Goal: Find specific page/section: Find specific page/section

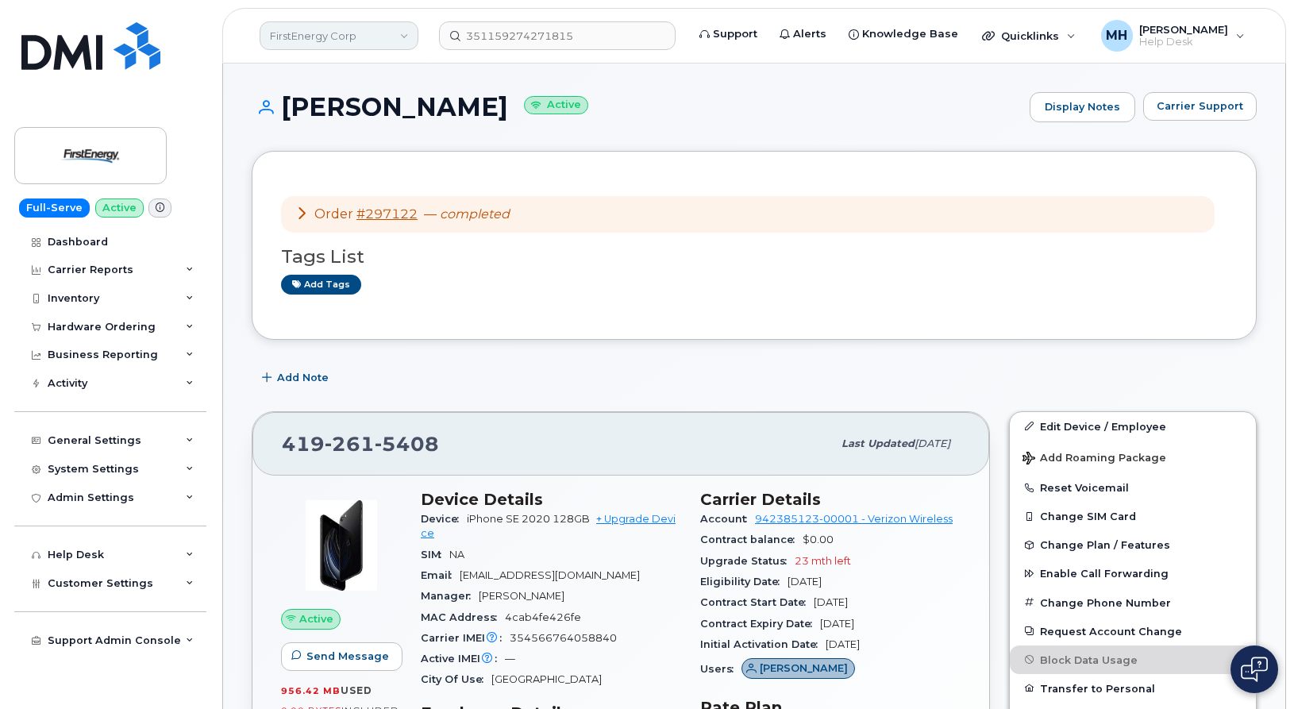
click at [352, 35] on link "FirstEnergy Corp" at bounding box center [339, 35] width 159 height 29
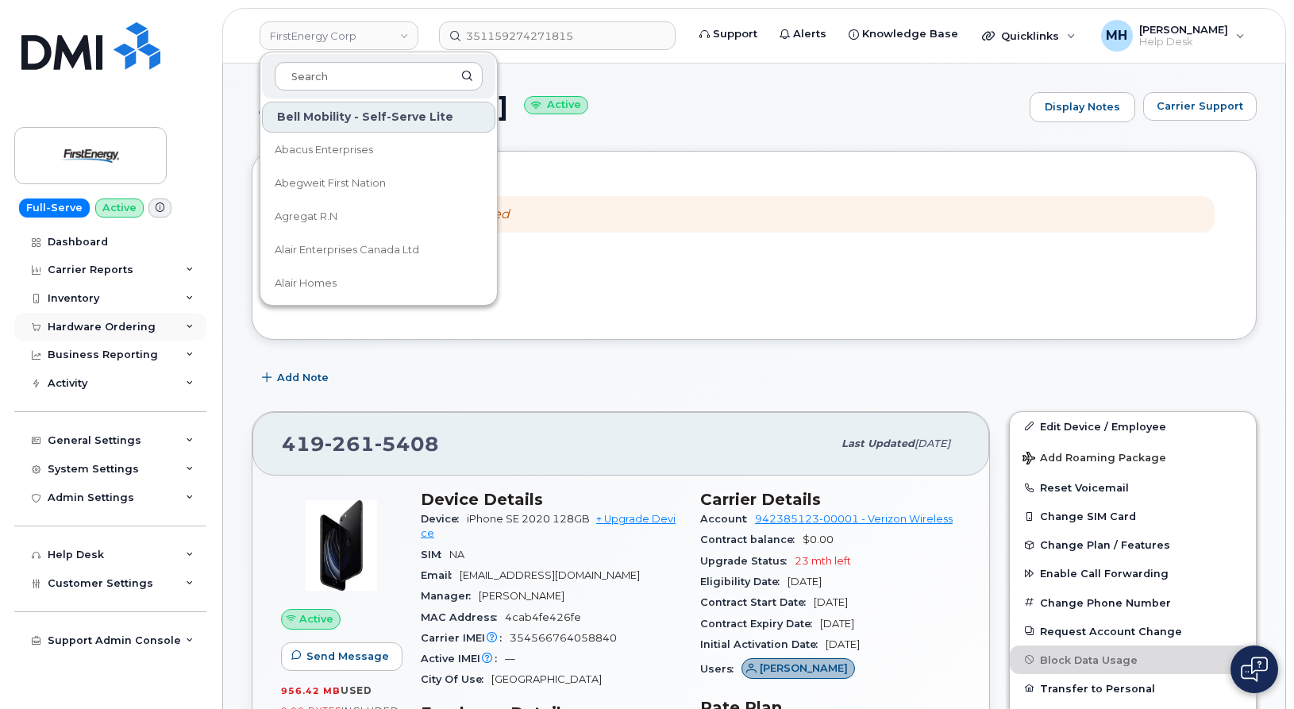
click at [135, 324] on div "Hardware Ordering" at bounding box center [102, 327] width 108 height 13
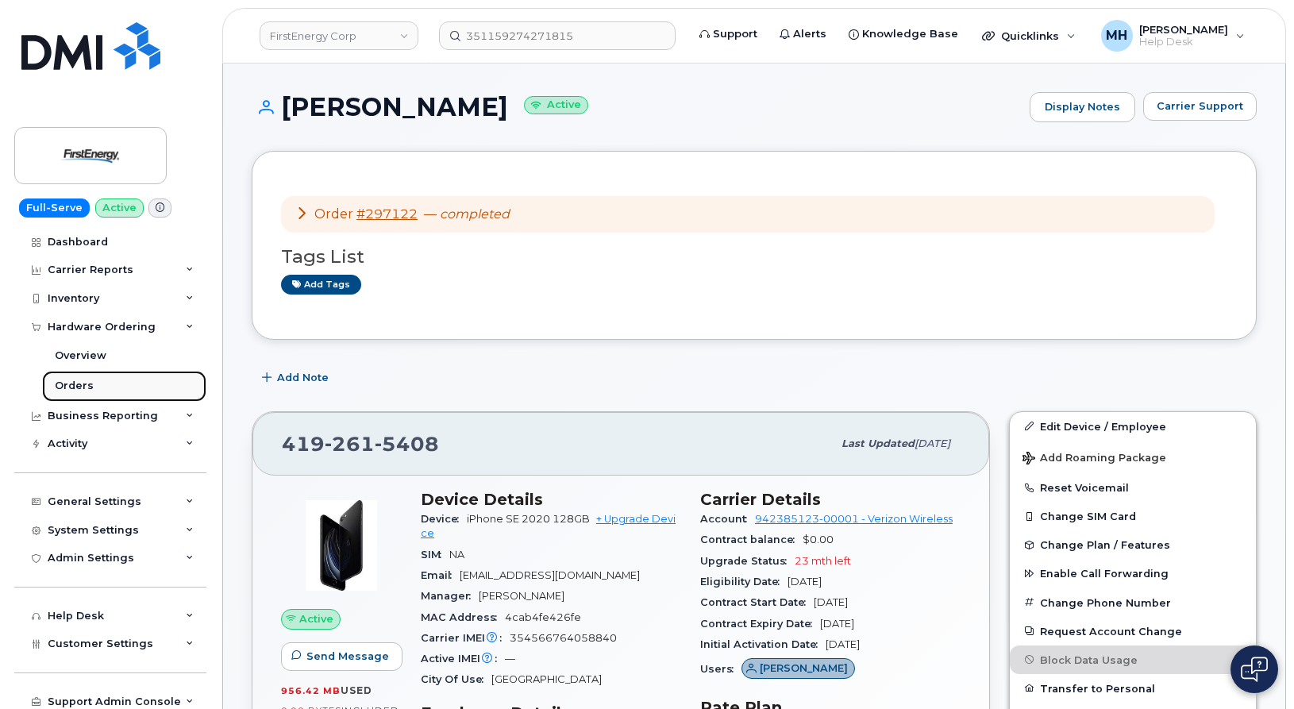
click at [110, 375] on link "Orders" at bounding box center [124, 386] width 164 height 30
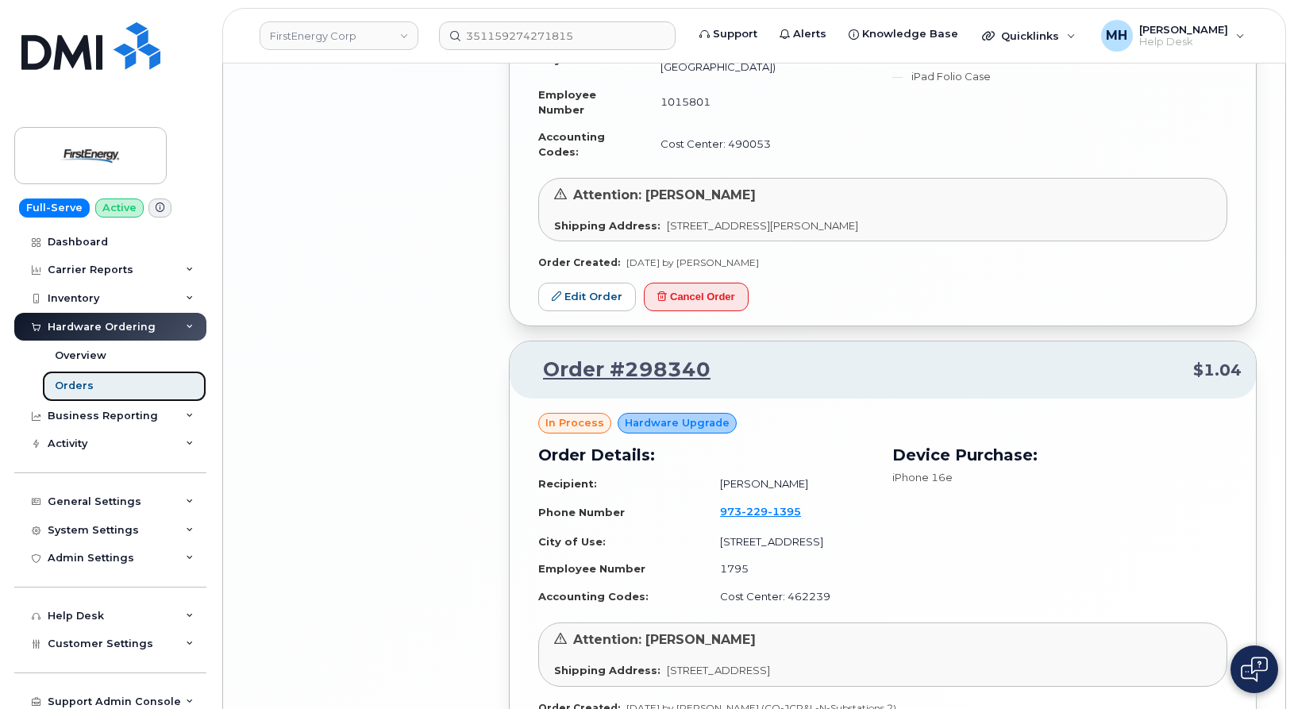
scroll to position [3153, 0]
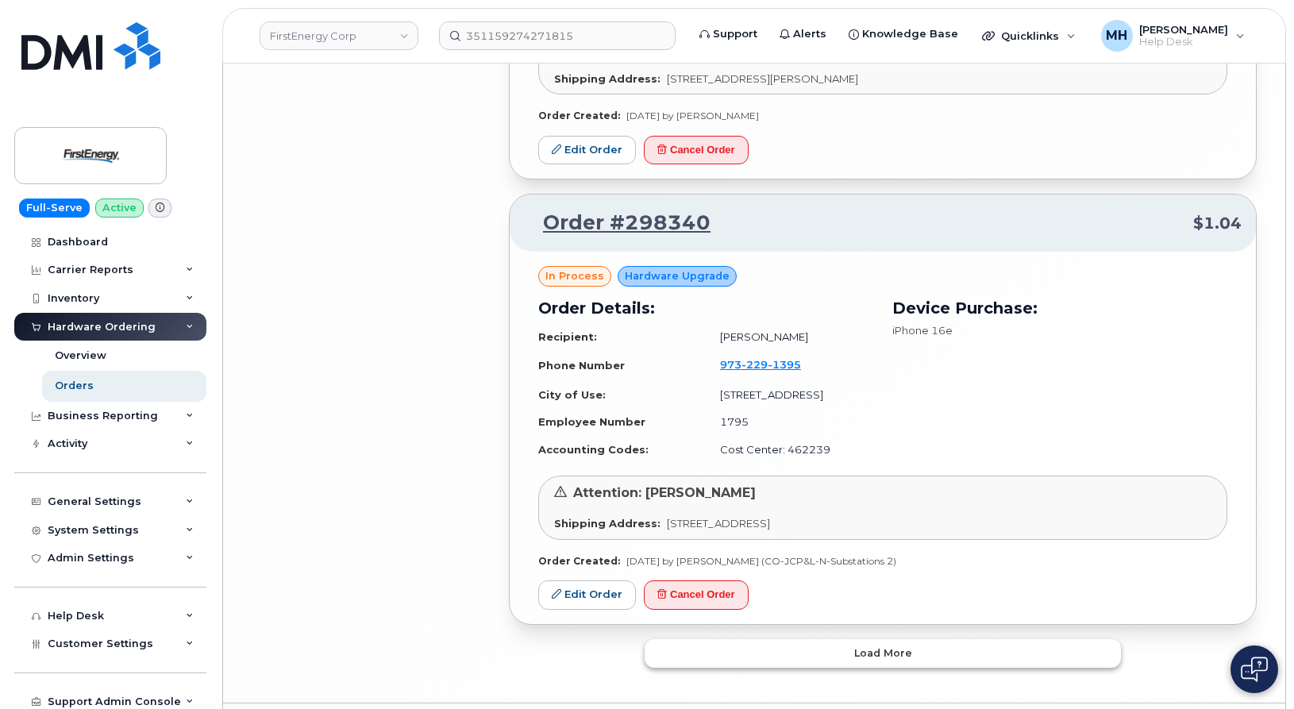
click at [738, 639] on button "Load more" at bounding box center [882, 653] width 476 height 29
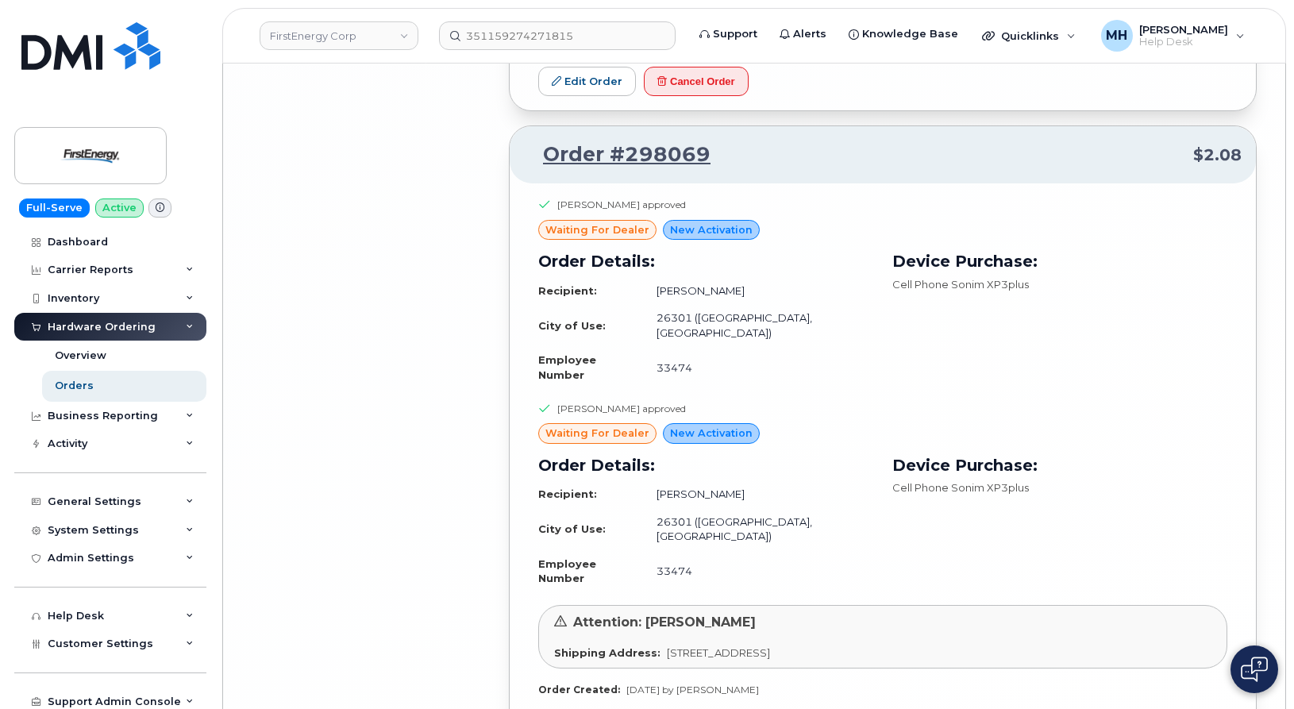
scroll to position [7019, 0]
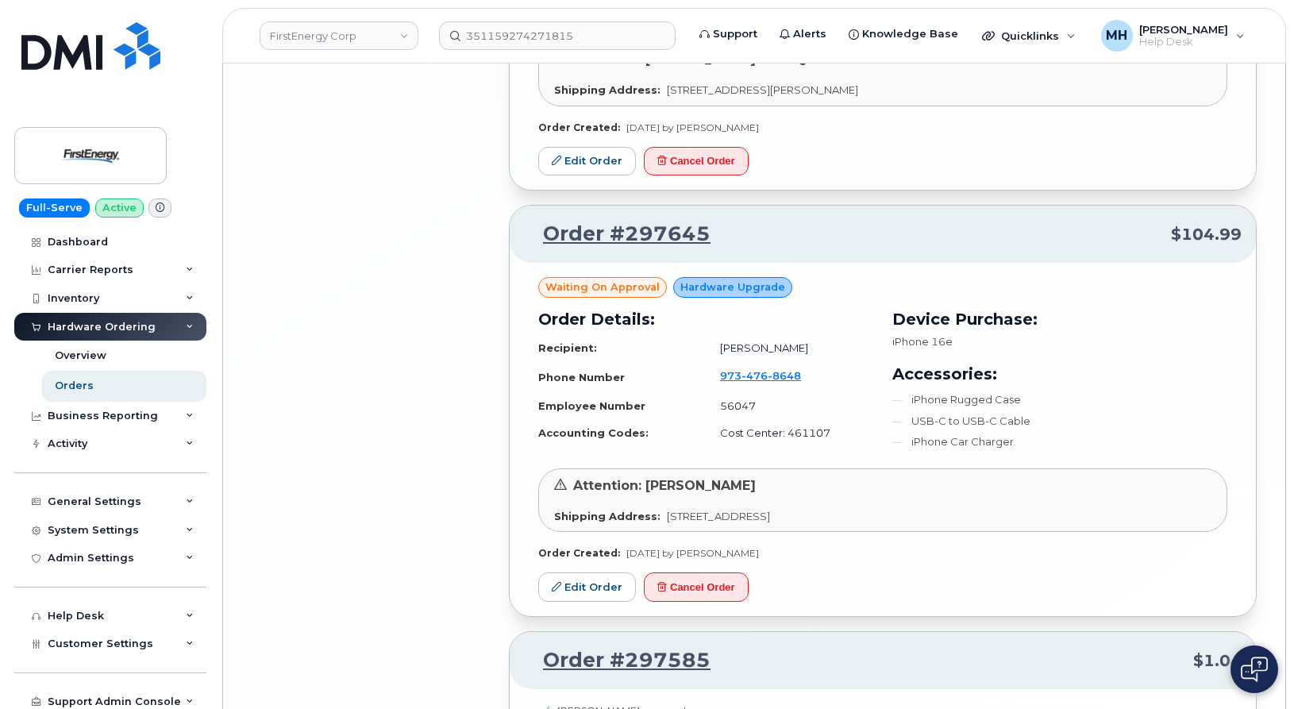
scroll to position [10447, 0]
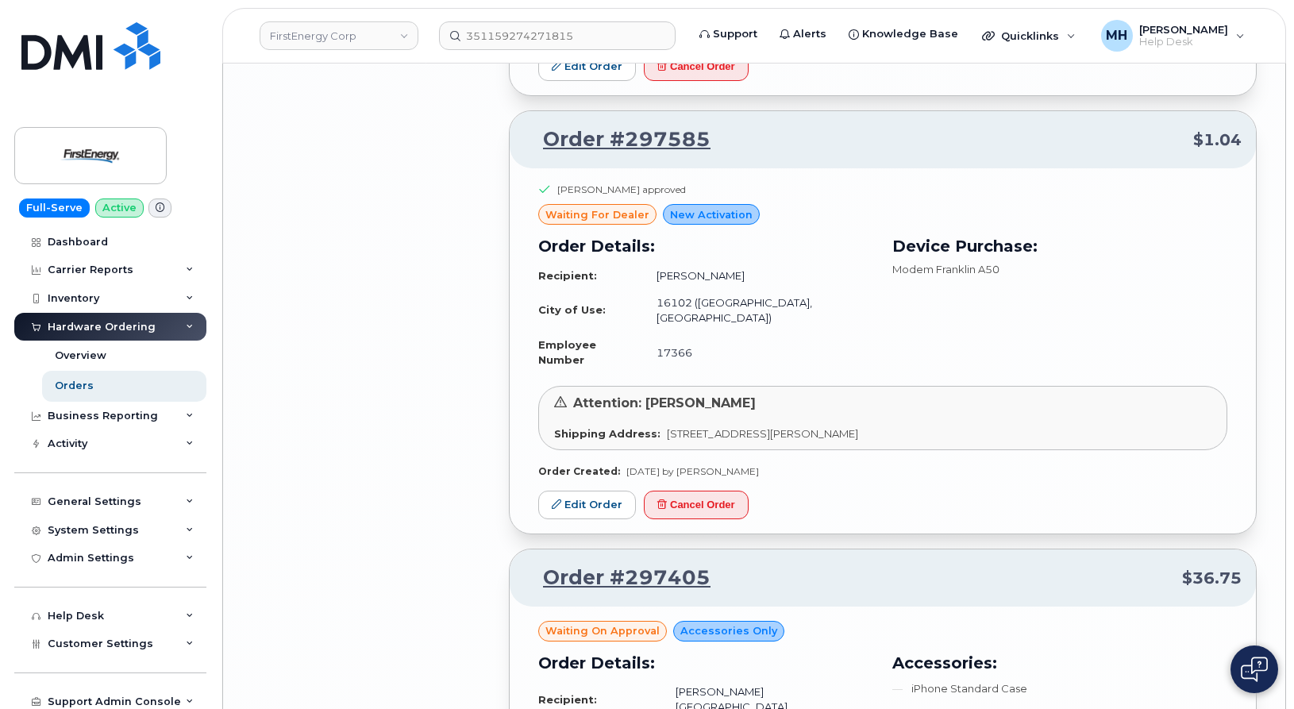
scroll to position [10685, 0]
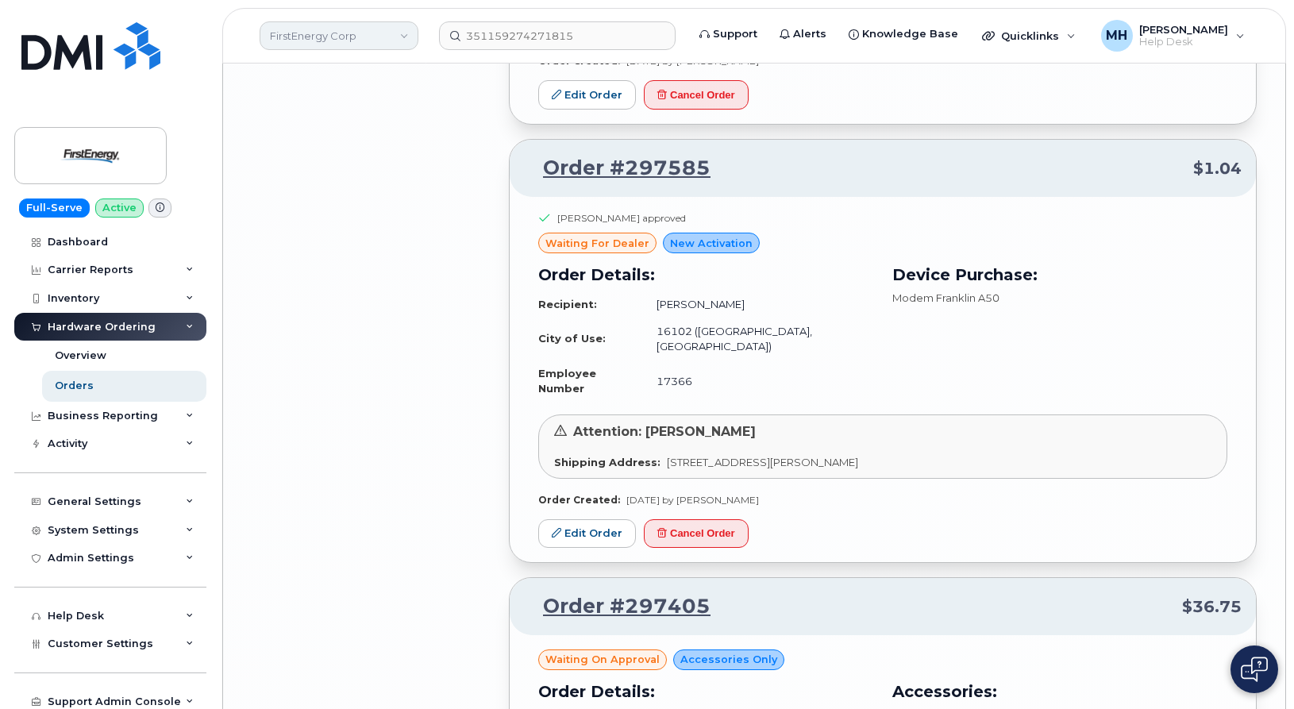
click at [363, 44] on link "FirstEnergy Corp" at bounding box center [339, 35] width 159 height 29
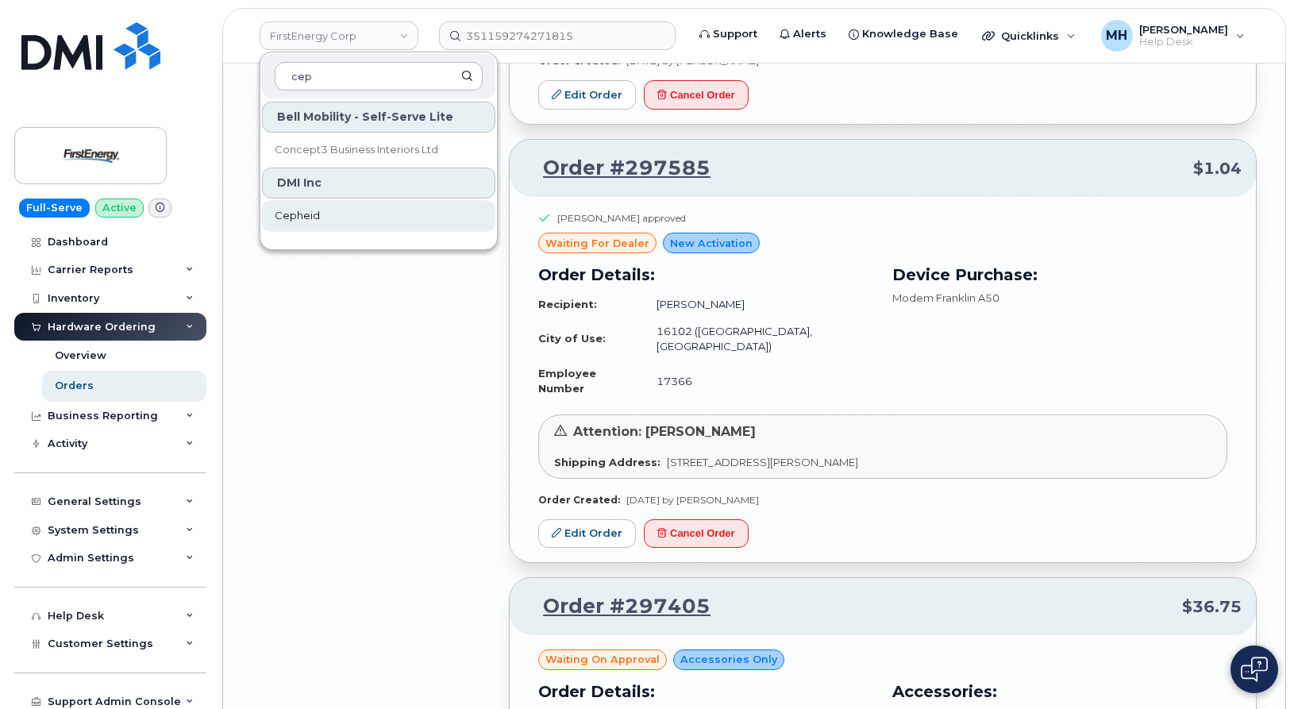
type input "cep"
click at [306, 217] on span "Cepheid" at bounding box center [297, 216] width 45 height 16
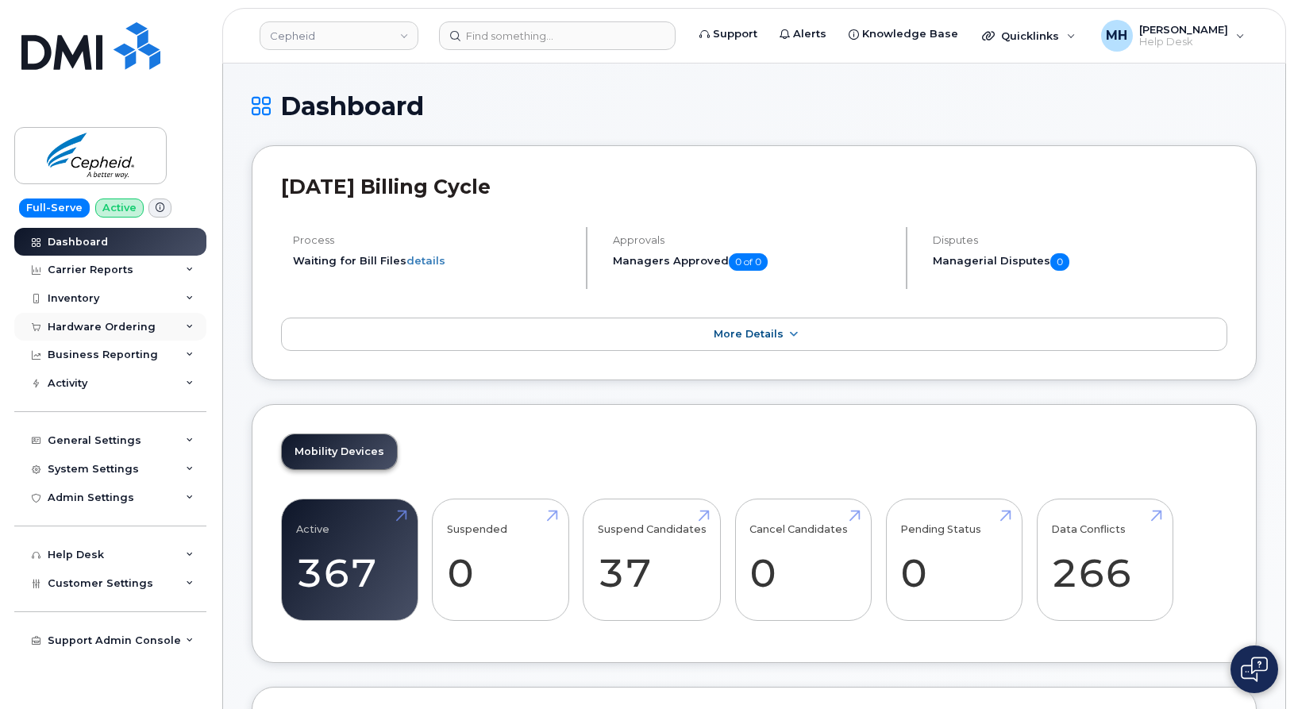
click at [63, 325] on div "Hardware Ordering" at bounding box center [102, 327] width 108 height 13
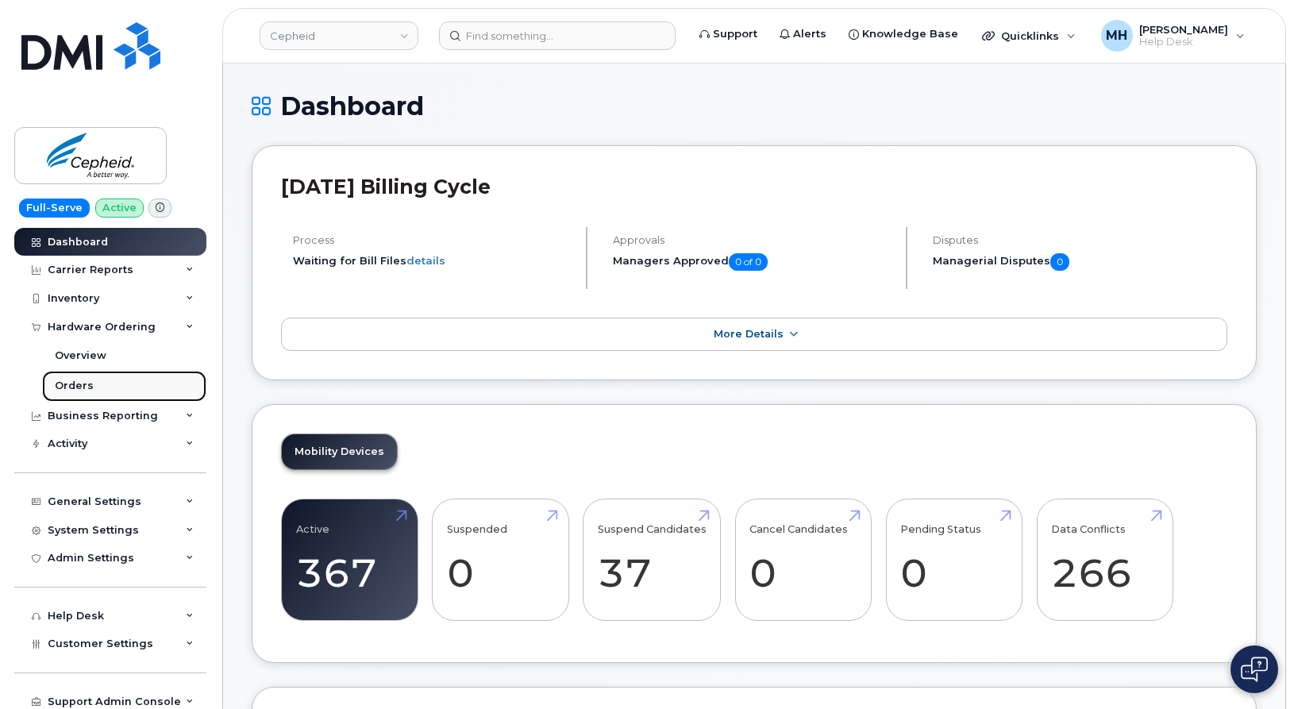
click at [70, 377] on link "Orders" at bounding box center [124, 386] width 164 height 30
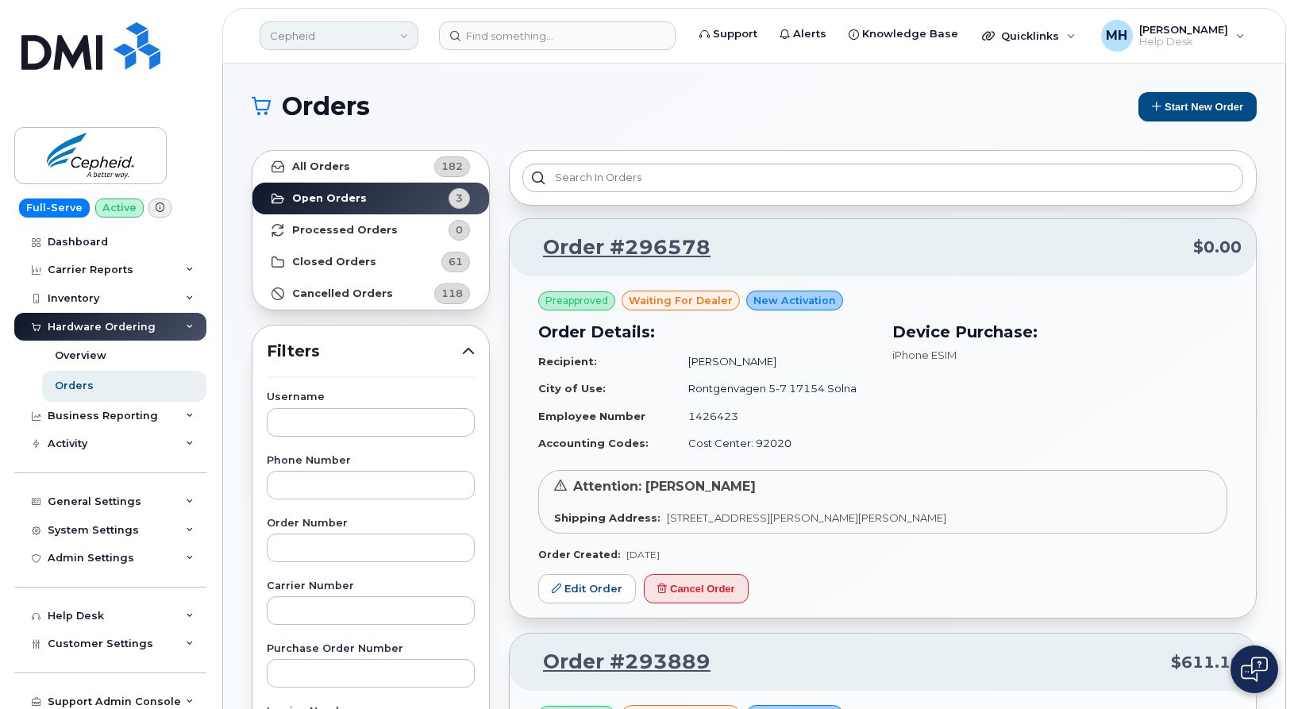
click at [292, 46] on link "Cepheid" at bounding box center [339, 35] width 159 height 29
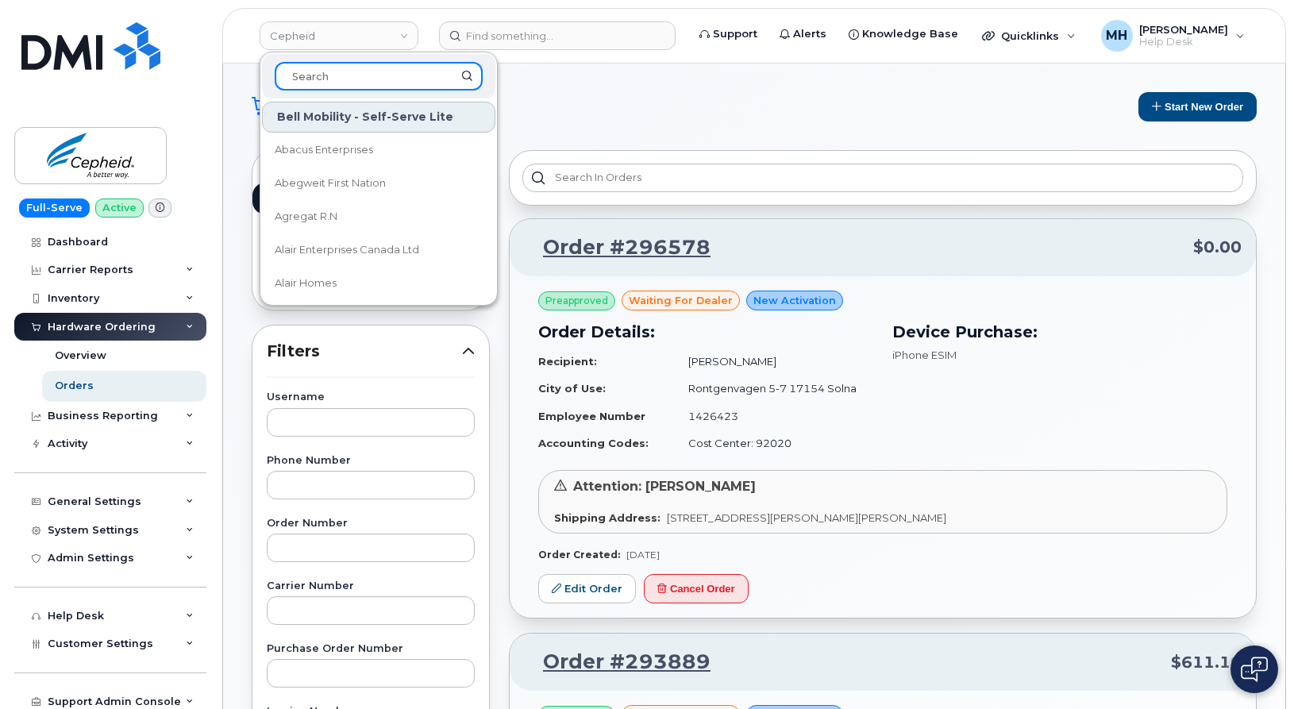
click at [321, 83] on input at bounding box center [379, 76] width 208 height 29
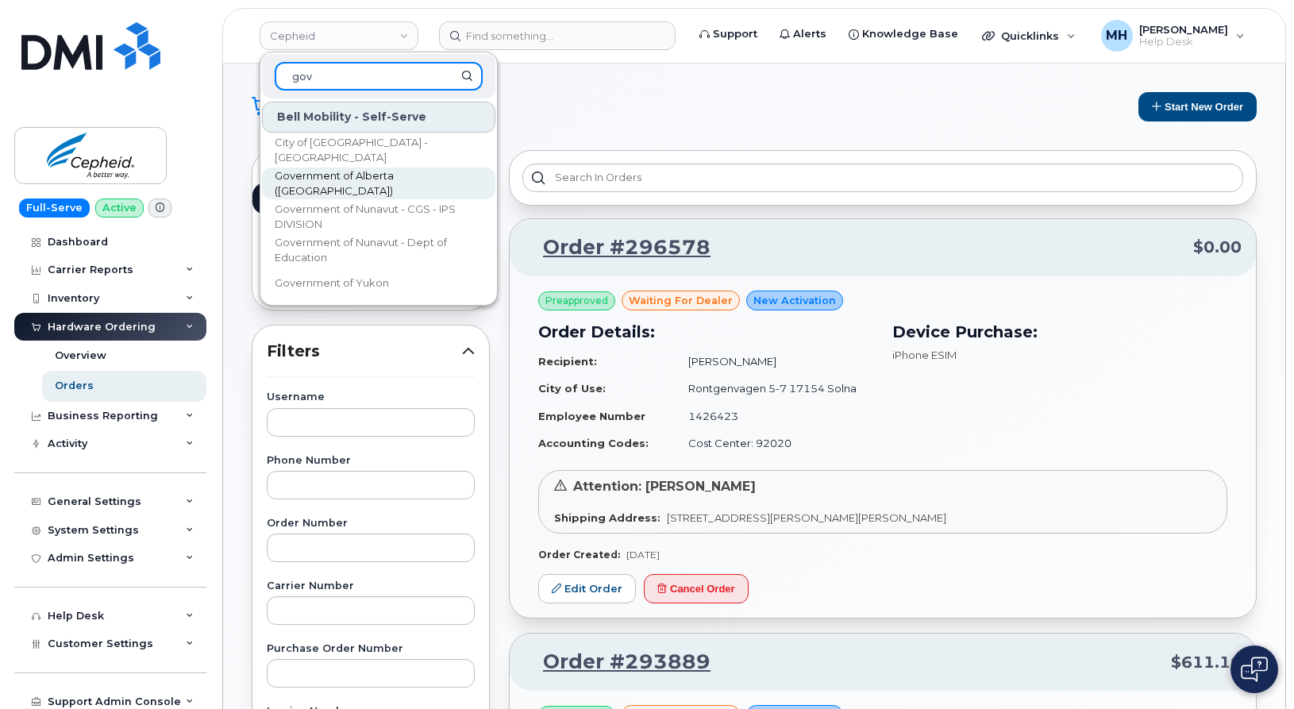
type input "gov"
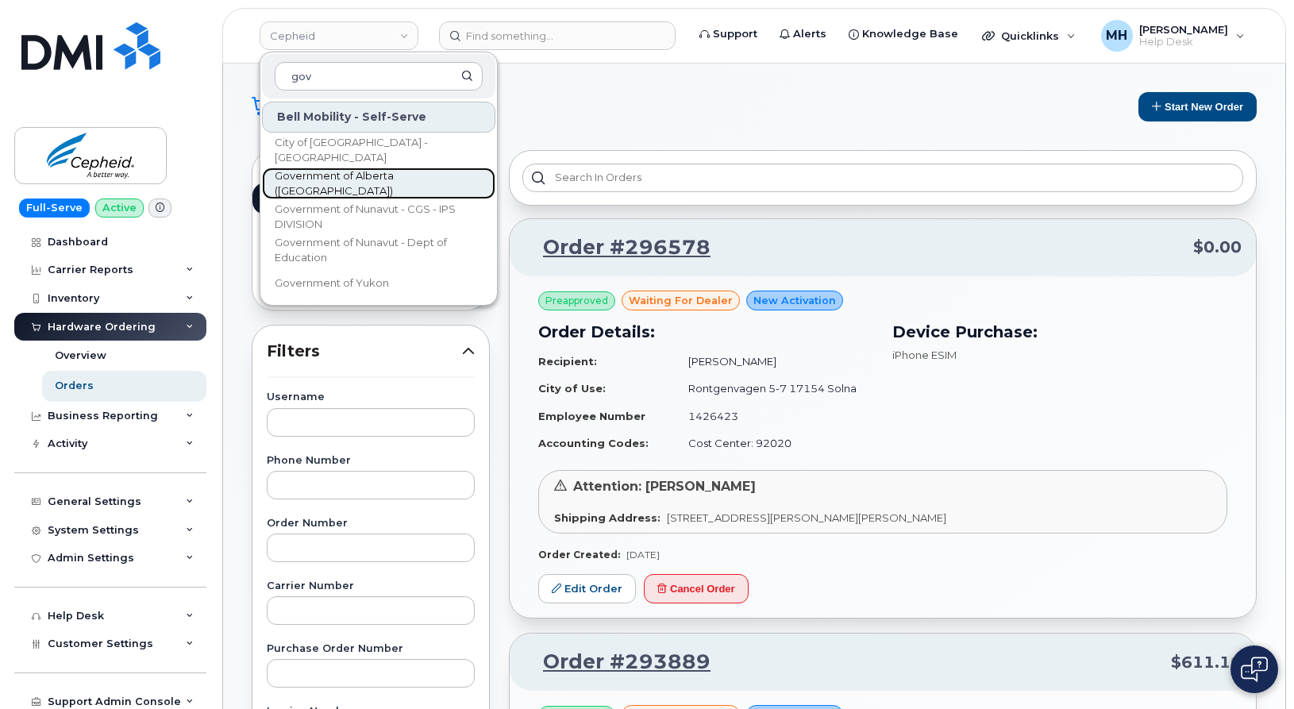
click at [324, 176] on span "Government of Alberta (GOA)" at bounding box center [366, 183] width 183 height 31
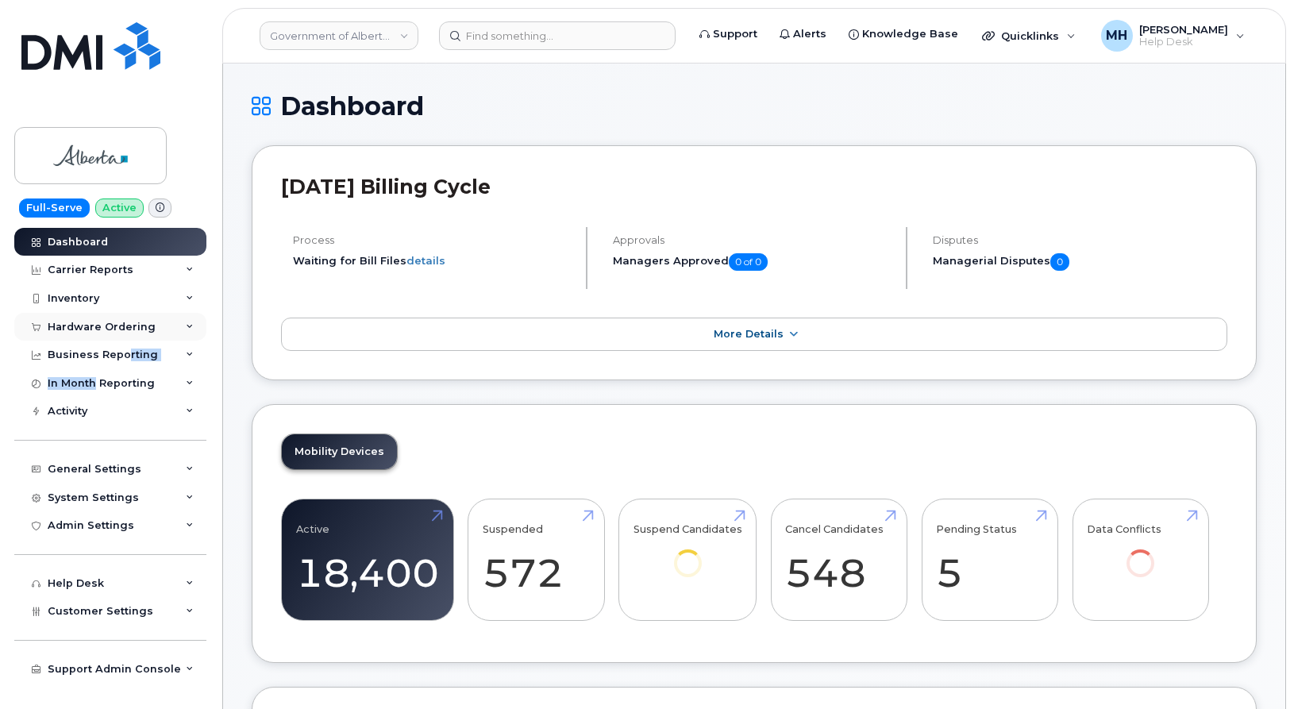
drag, startPoint x: 94, startPoint y: 379, endPoint x: 125, endPoint y: 338, distance: 50.5
click at [125, 340] on div "Dashboard Carrier Reports Monthly Billing Data Daily Data Pooling Data Behavior…" at bounding box center [112, 469] width 196 height 482
click at [125, 329] on div "Hardware Ordering" at bounding box center [102, 327] width 108 height 13
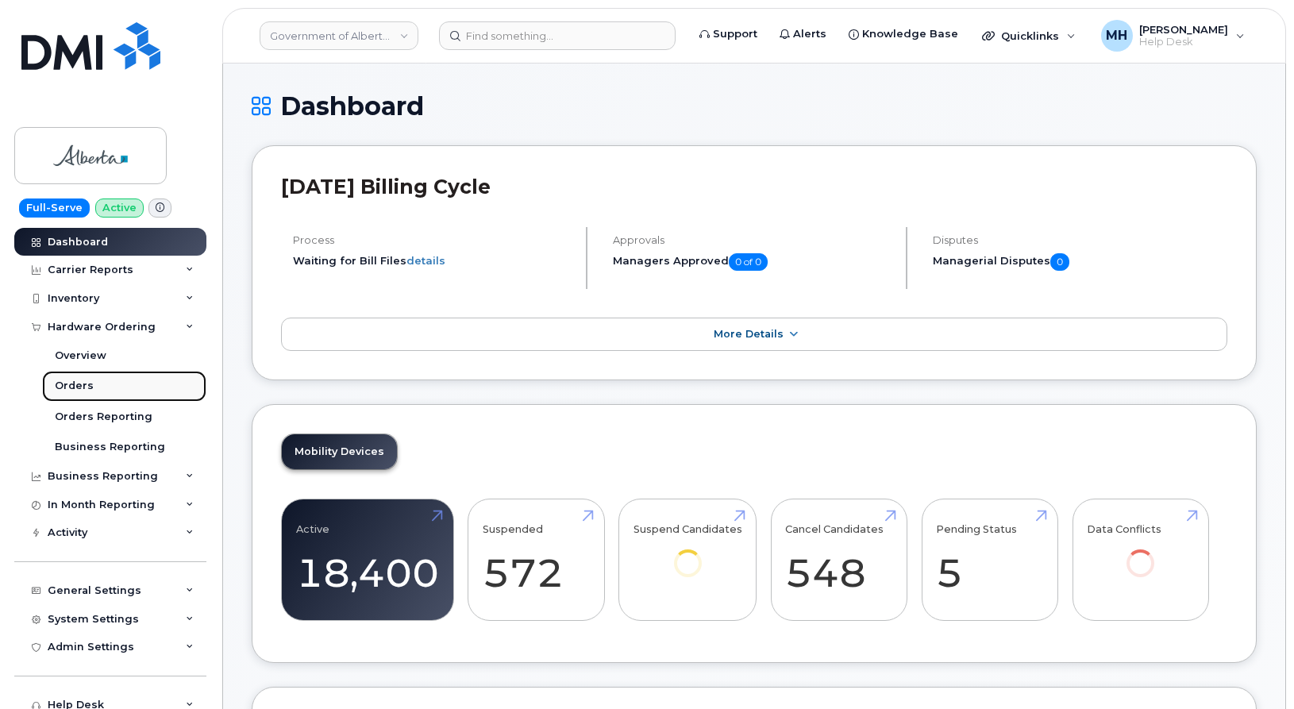
click at [98, 384] on link "Orders" at bounding box center [124, 386] width 164 height 30
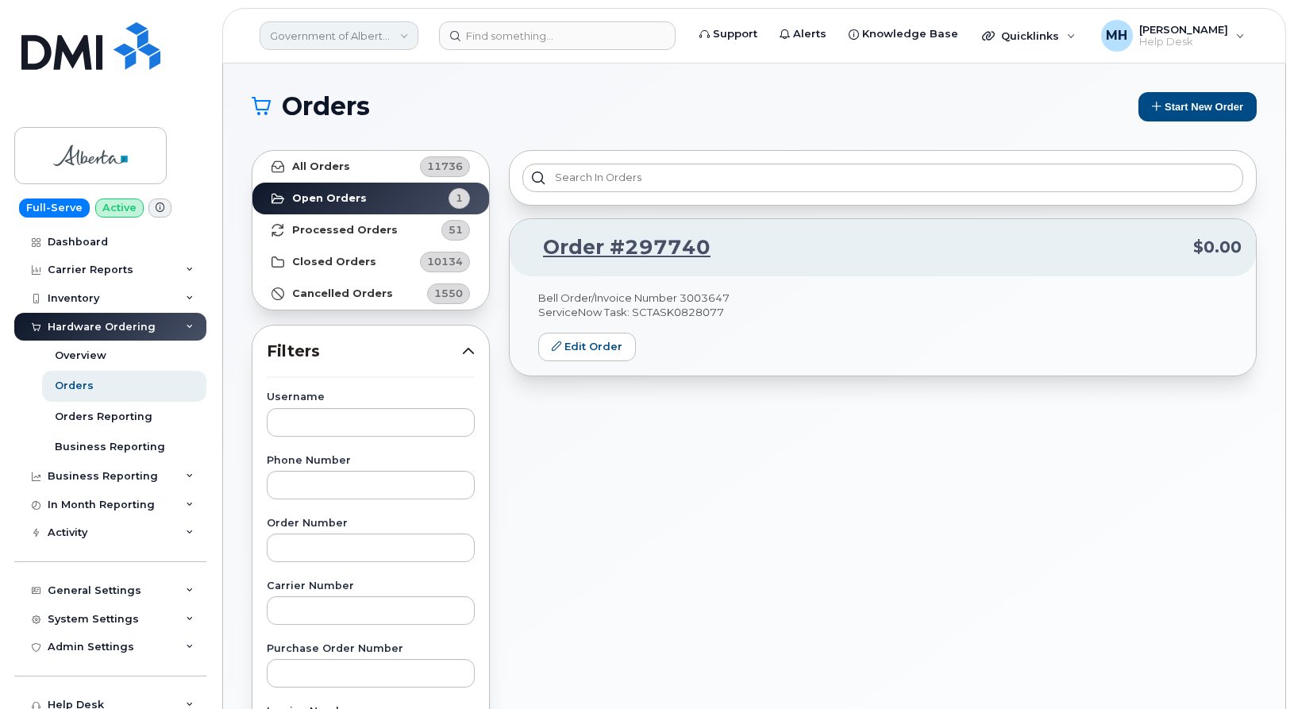
click at [354, 44] on link "Government of Alberta (GOA)" at bounding box center [339, 35] width 159 height 29
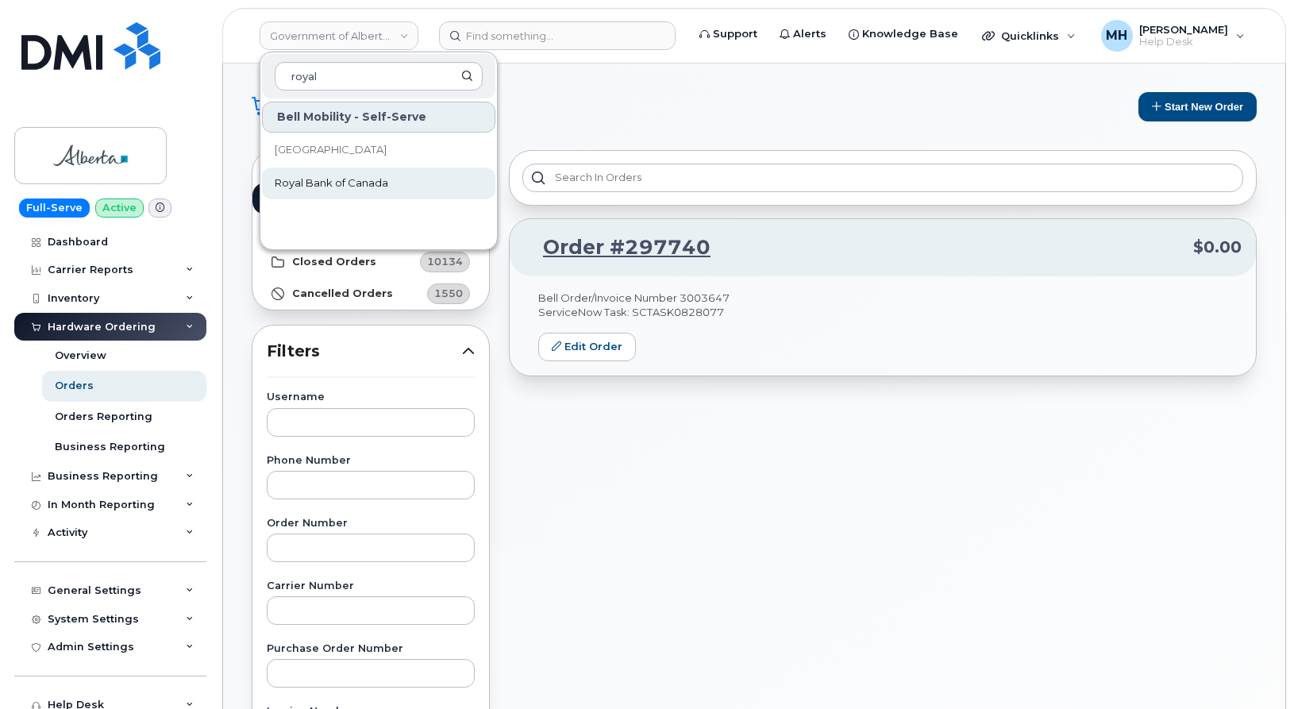
type input "royal"
click at [313, 183] on span "Royal Bank of Canada" at bounding box center [331, 183] width 113 height 16
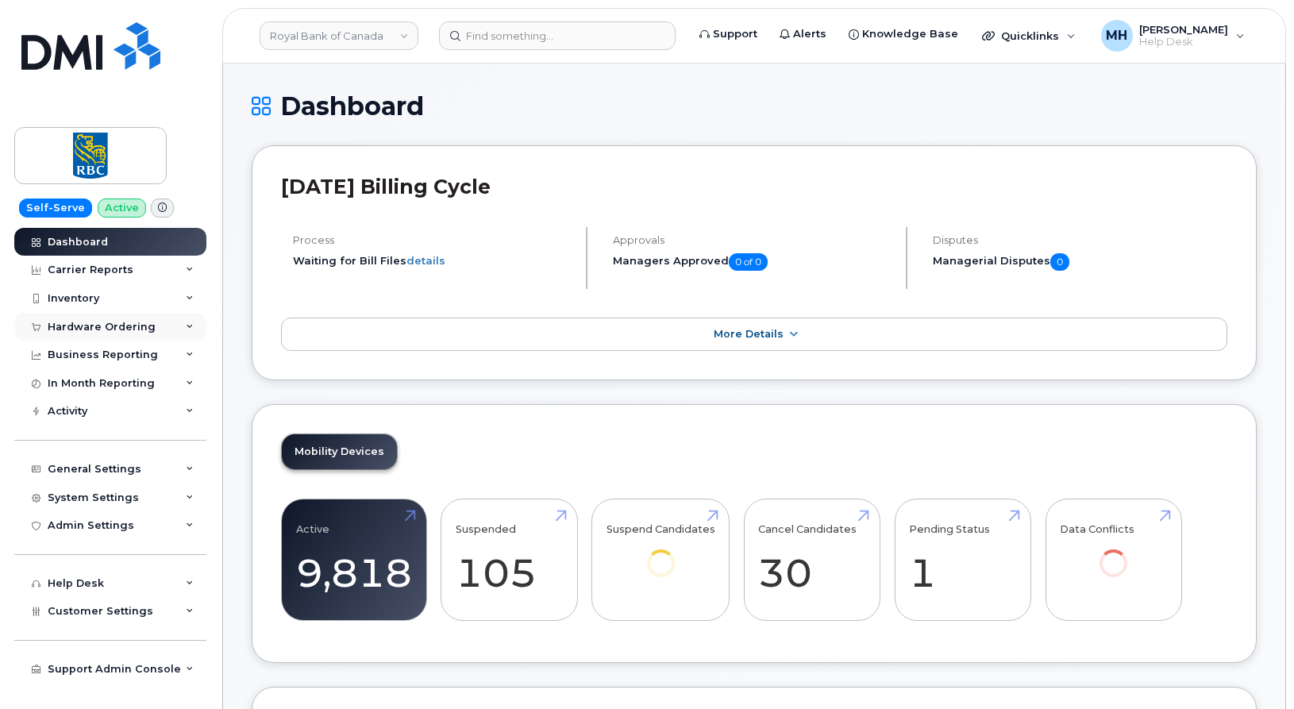
click at [136, 318] on div "Hardware Ordering" at bounding box center [110, 327] width 192 height 29
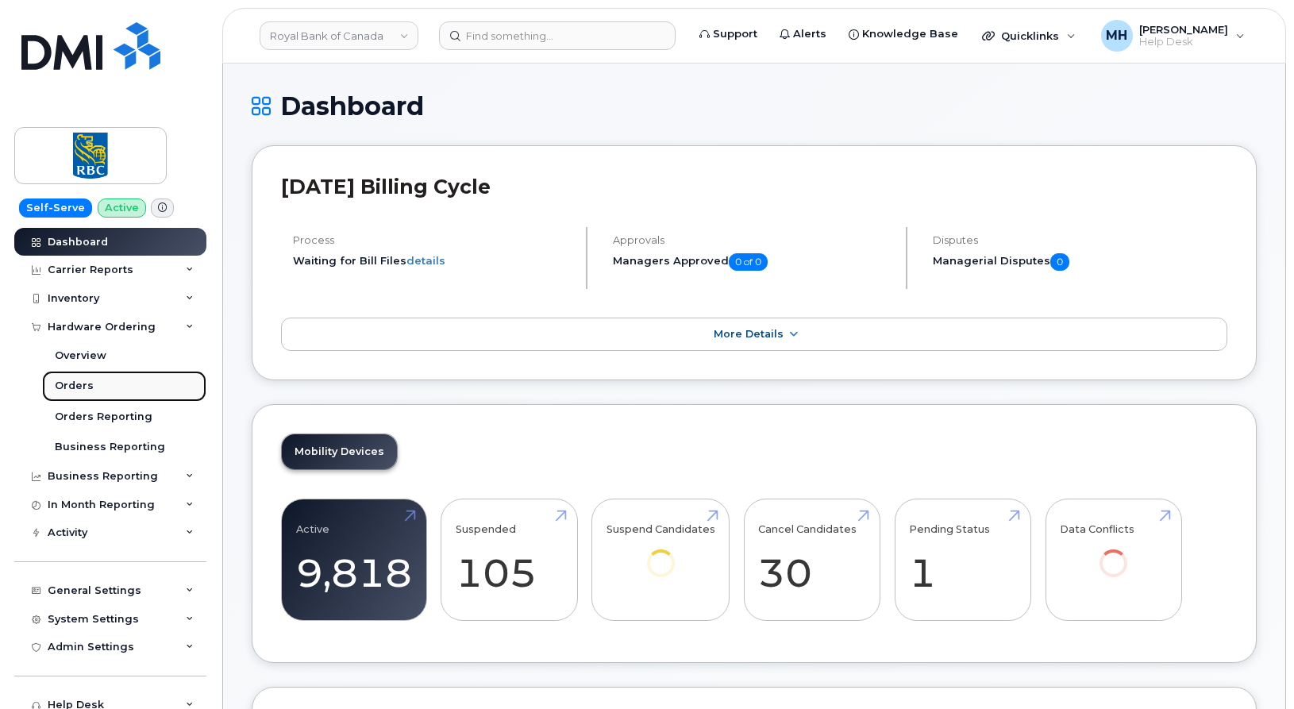
click at [118, 387] on link "Orders" at bounding box center [124, 386] width 164 height 30
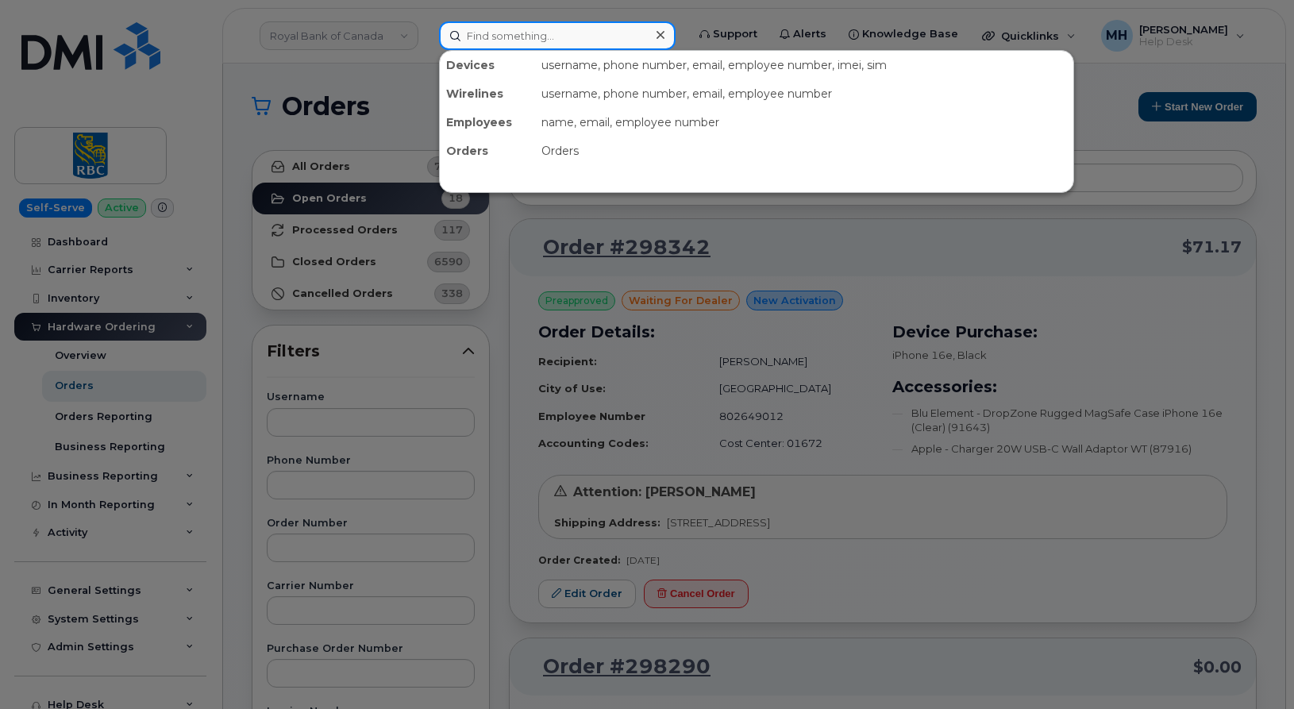
click at [583, 39] on input at bounding box center [557, 35] width 236 height 29
paste input "[PERSON_NAME]"
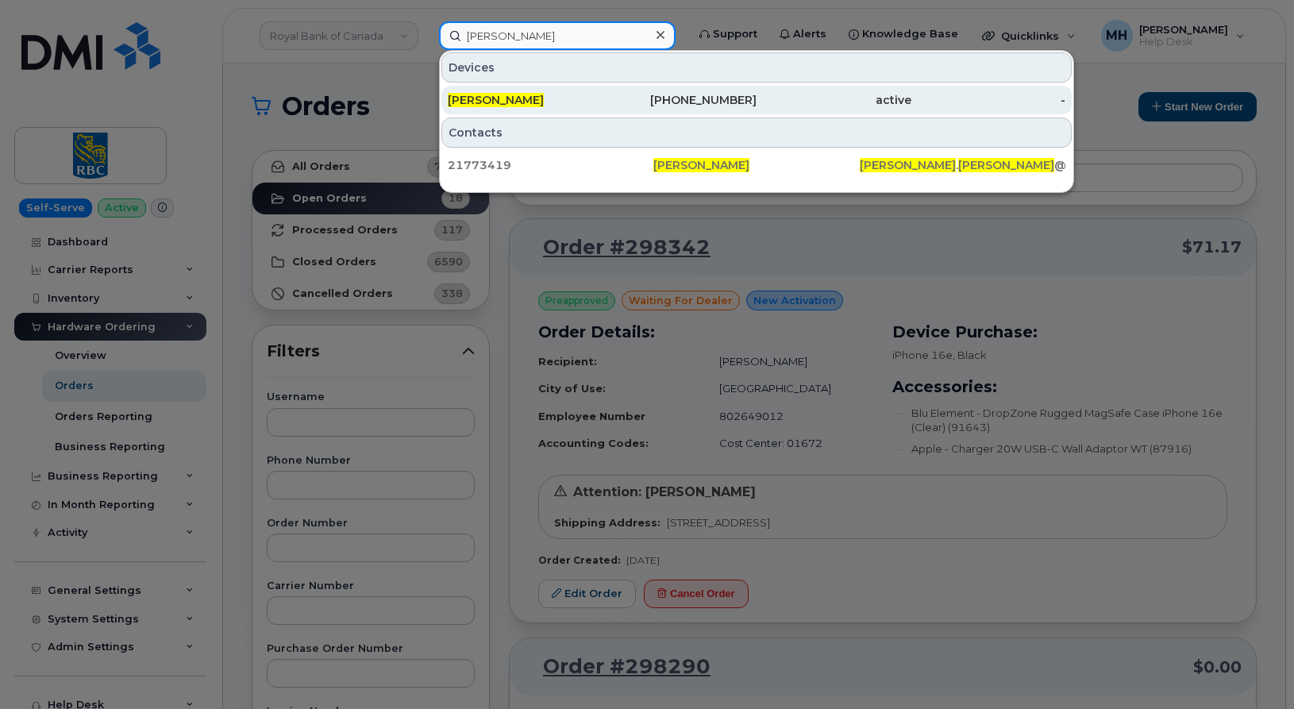
type input "[PERSON_NAME]"
click at [542, 97] on span "[PERSON_NAME]" at bounding box center [496, 100] width 96 height 14
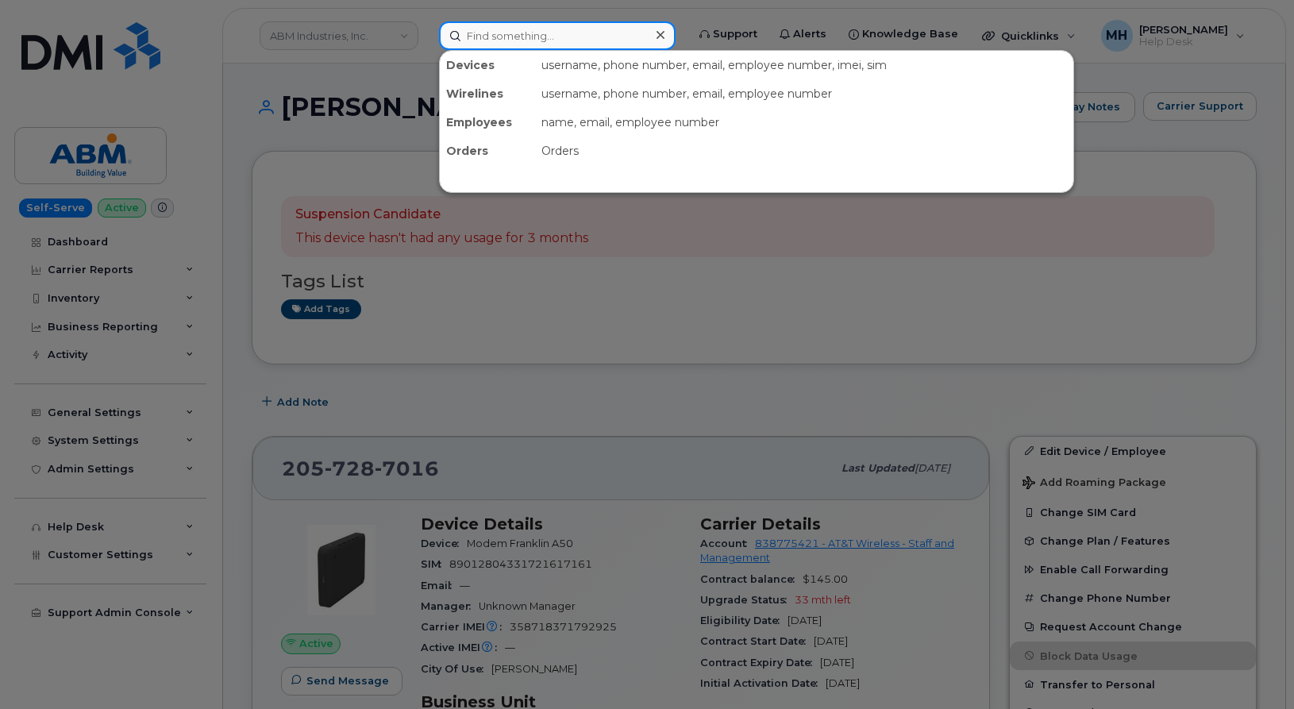
click at [584, 39] on input at bounding box center [557, 35] width 236 height 29
paste input "[PHONE_NUMBER]"
type input "[PHONE_NUMBER]"
